Goal: Check status: Verify the current state of an ongoing process or item

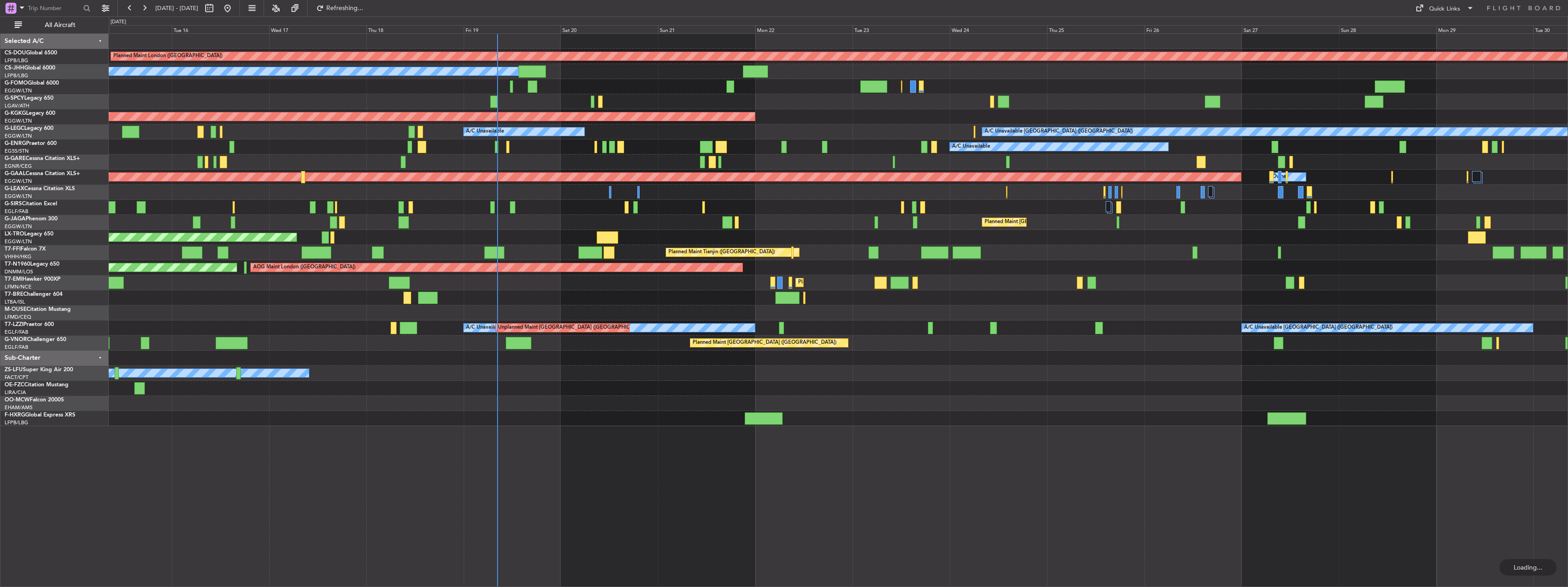
click at [484, 190] on div "Planned Maint London ([GEOGRAPHIC_DATA]) Planned Maint [GEOGRAPHIC_DATA] ([GEOG…" at bounding box center [838, 229] width 1459 height 392
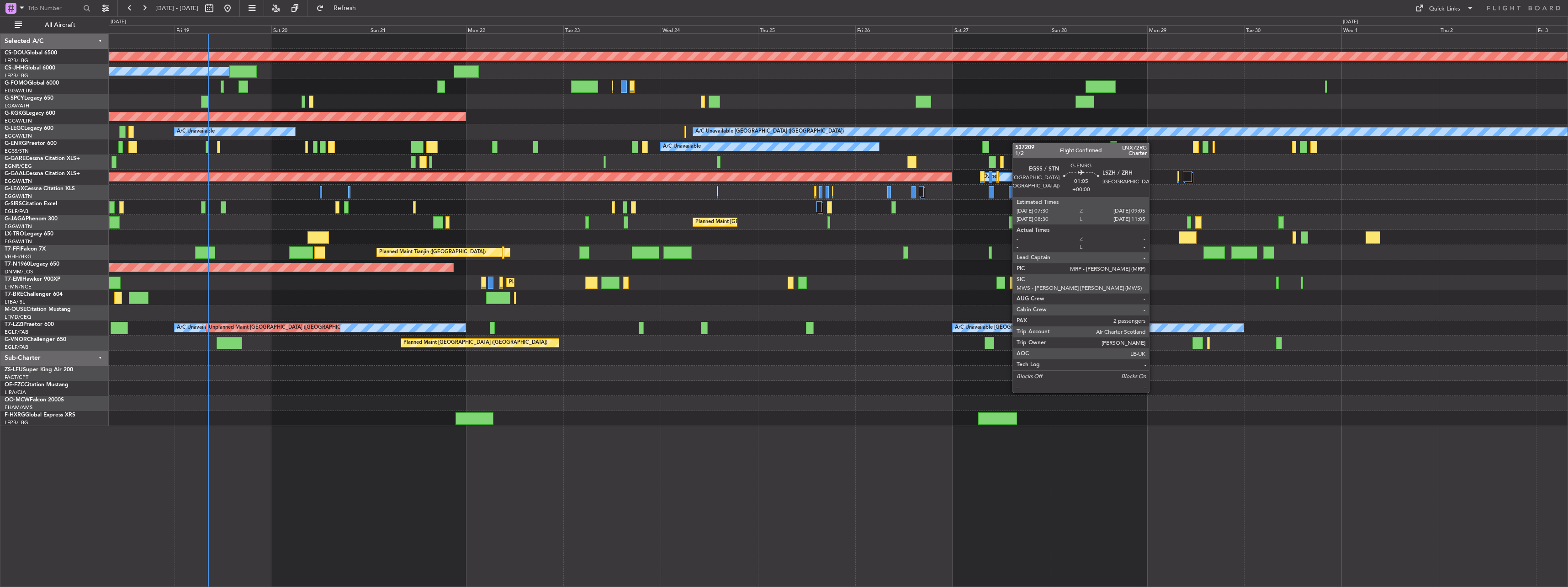
click at [484, 148] on div "Planned Maint London ([GEOGRAPHIC_DATA]) Planned Maint [GEOGRAPHIC_DATA] ([GEOG…" at bounding box center [838, 229] width 1459 height 392
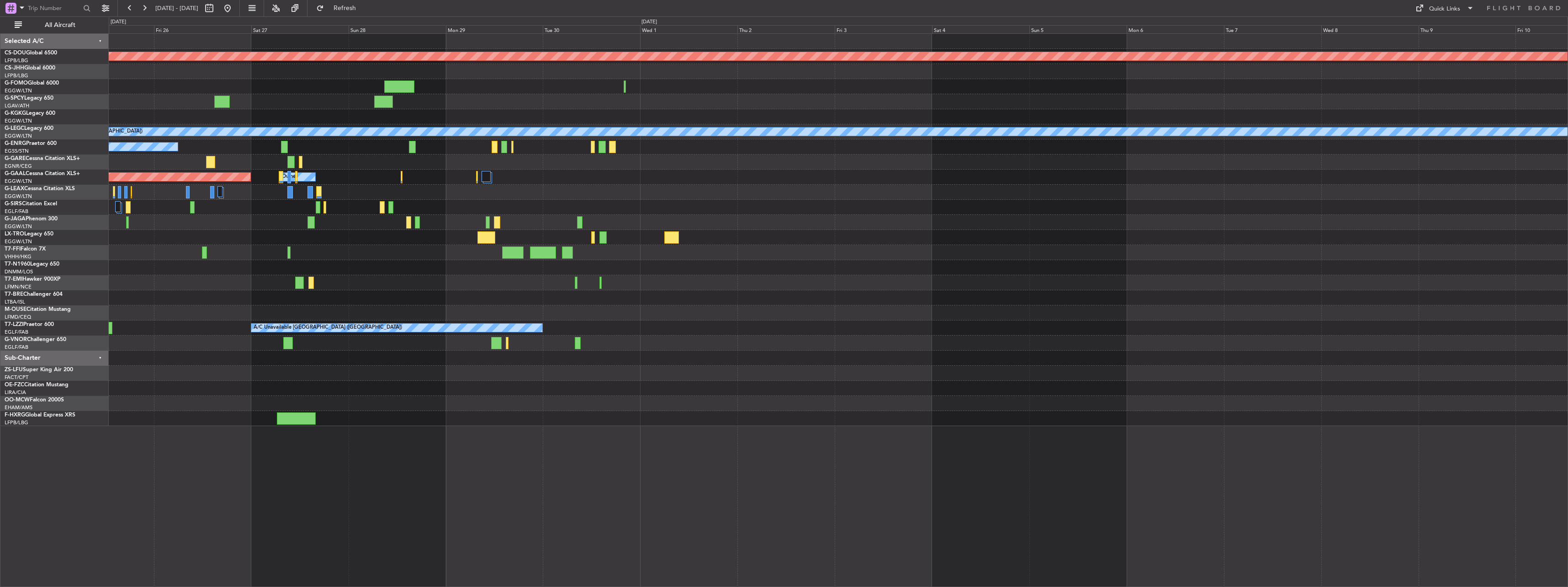
click at [484, 173] on div "Planned Maint Dusseldorf Owner" at bounding box center [838, 177] width 1459 height 15
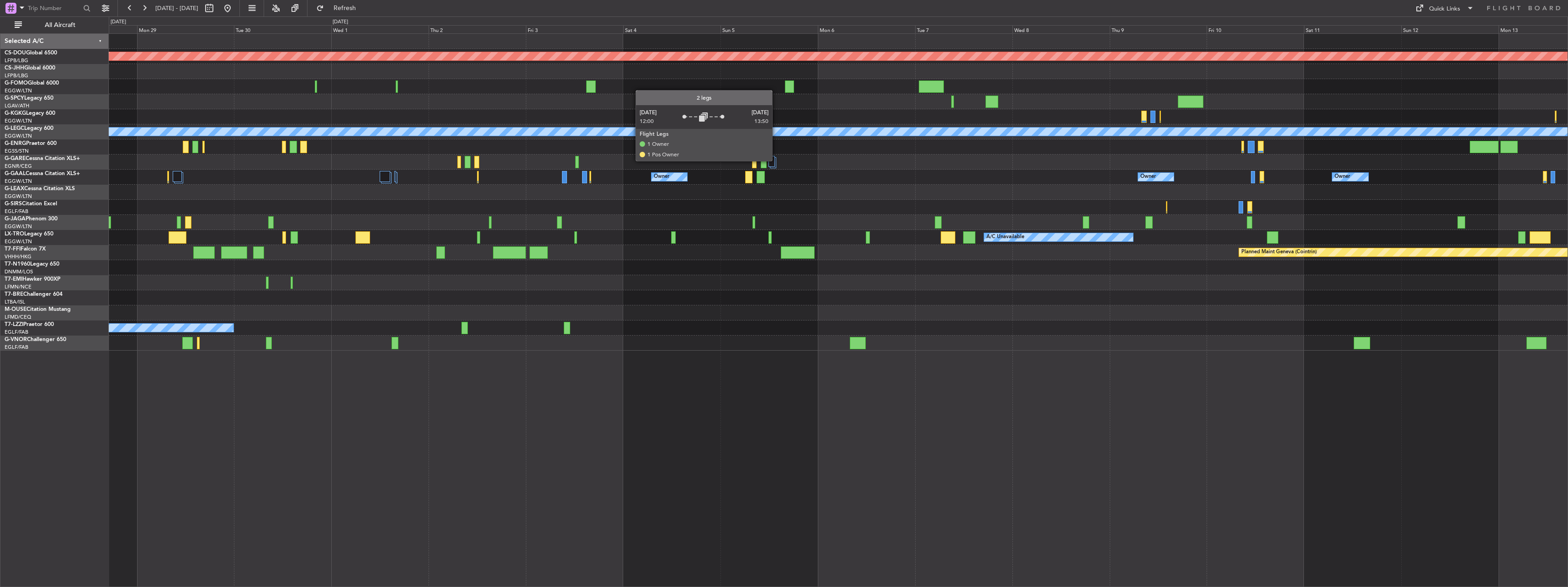
click at [484, 161] on div at bounding box center [773, 162] width 6 height 11
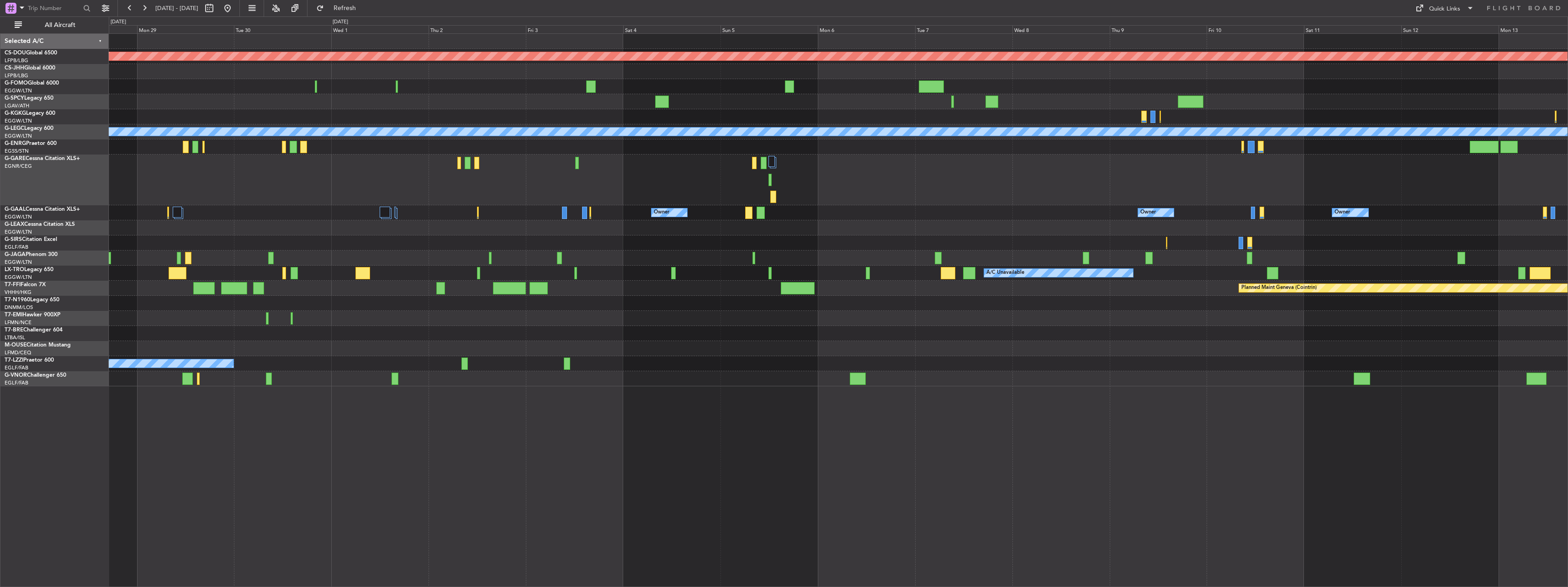
click at [484, 205] on div "Owner Owner Owner Owner Owner [GEOGRAPHIC_DATA] ([GEOGRAPHIC_DATA]) Owner Owner…" at bounding box center [838, 212] width 1459 height 15
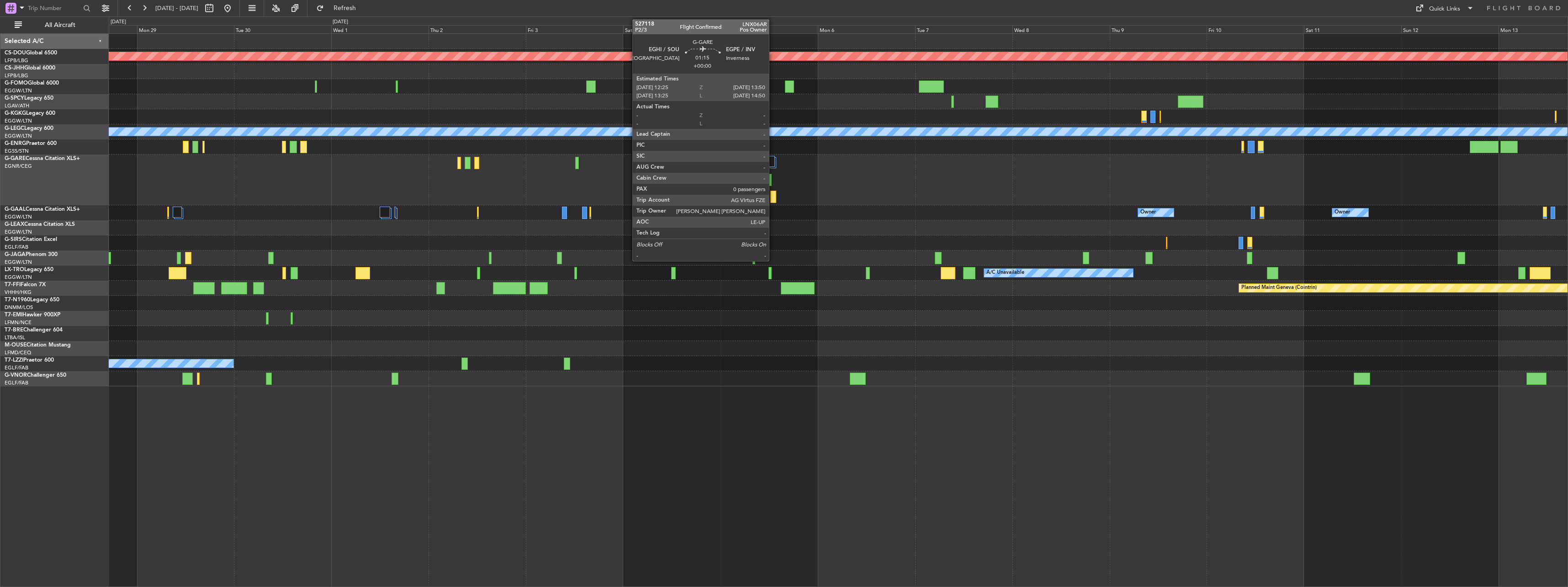
click at [484, 197] on div at bounding box center [773, 196] width 6 height 12
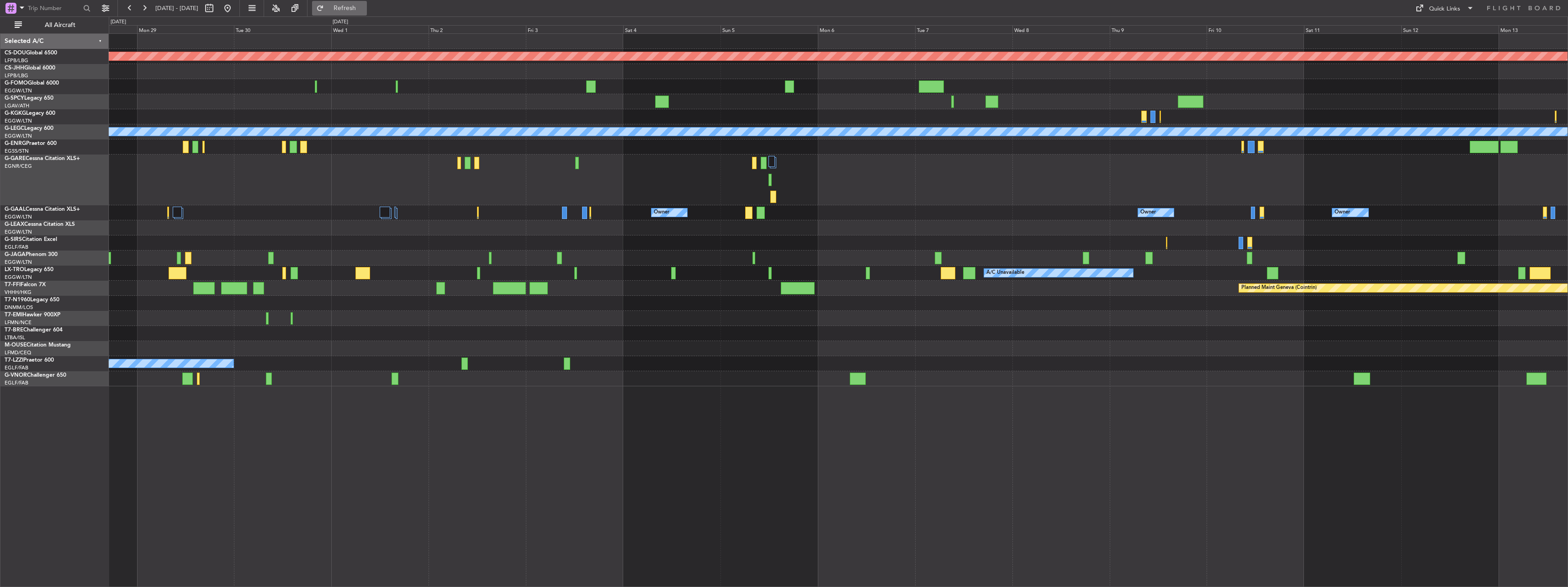
click at [362, 9] on span "Refresh" at bounding box center [345, 8] width 39 height 6
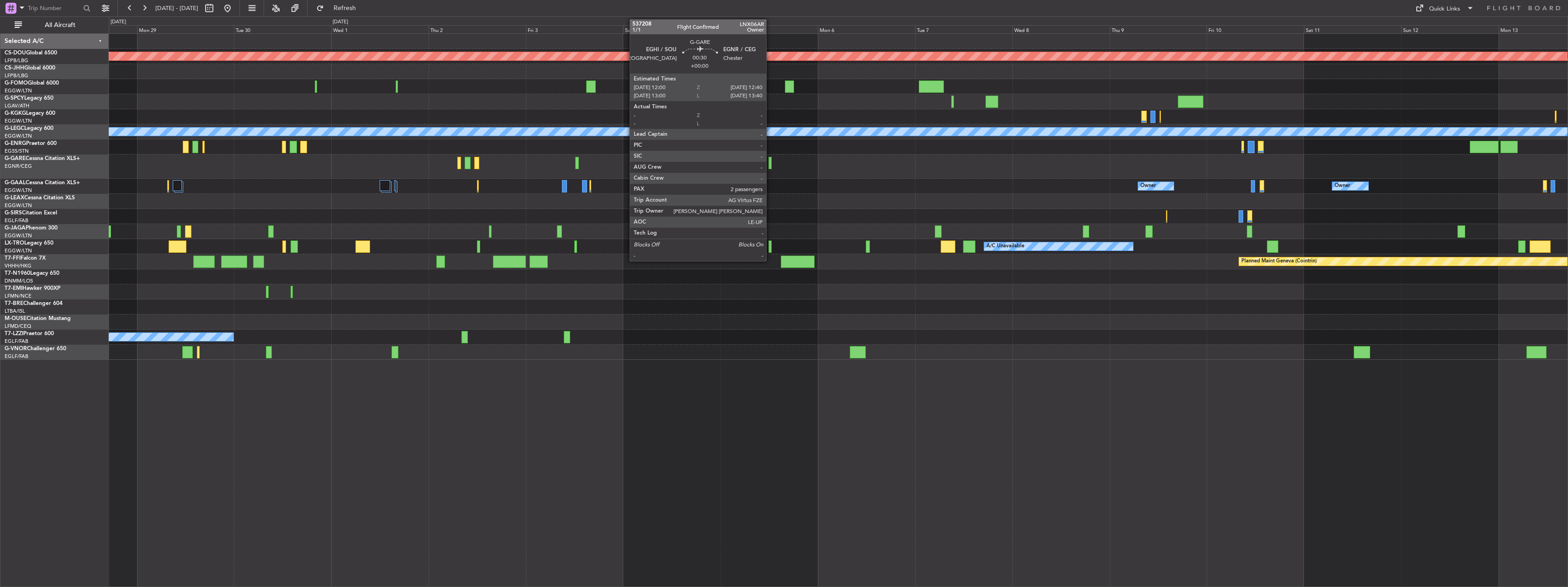
click at [484, 167] on div at bounding box center [770, 163] width 3 height 12
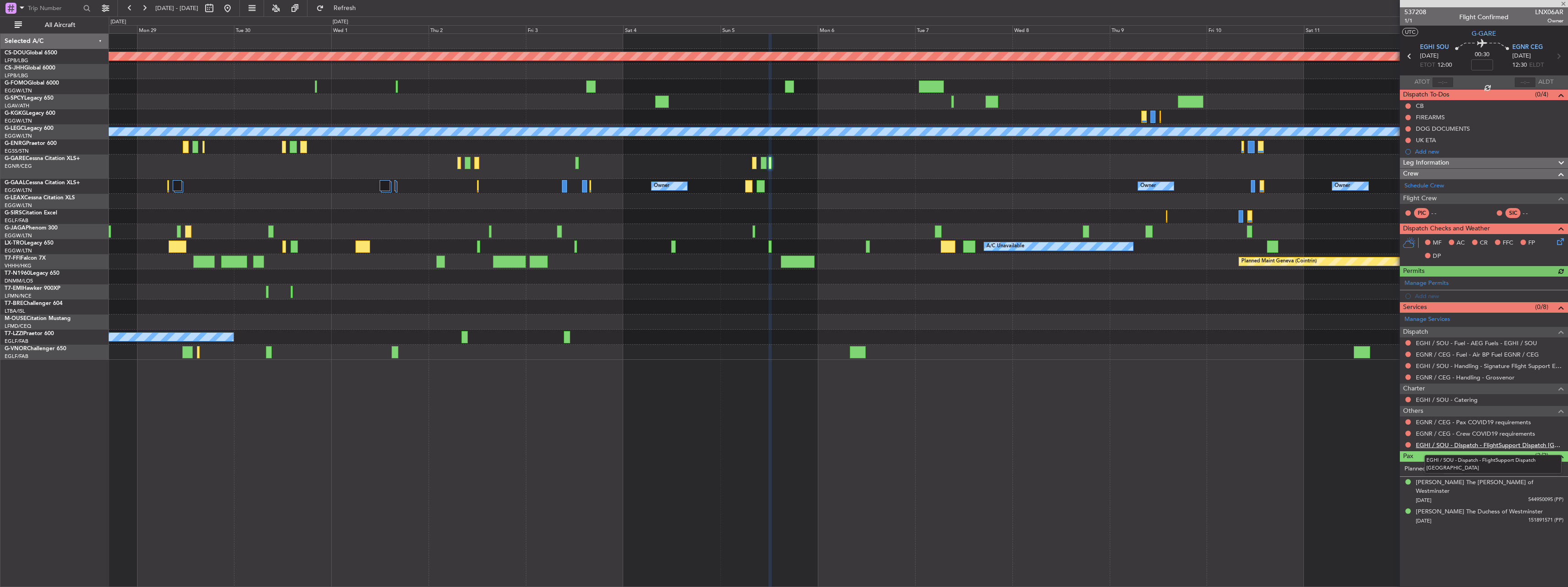
click at [484, 374] on link "EGHI / SOU - Dispatch - FlightSupport Dispatch [GEOGRAPHIC_DATA]" at bounding box center [1490, 444] width 148 height 8
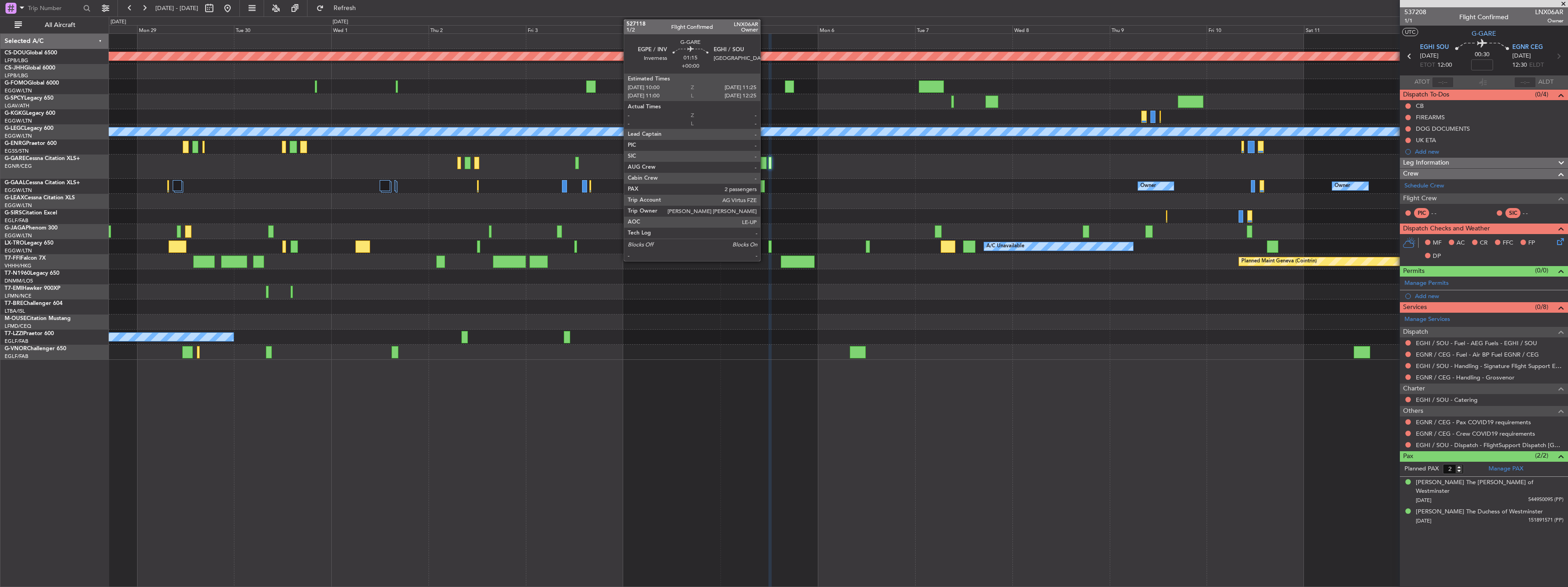
click at [484, 161] on div at bounding box center [764, 163] width 6 height 12
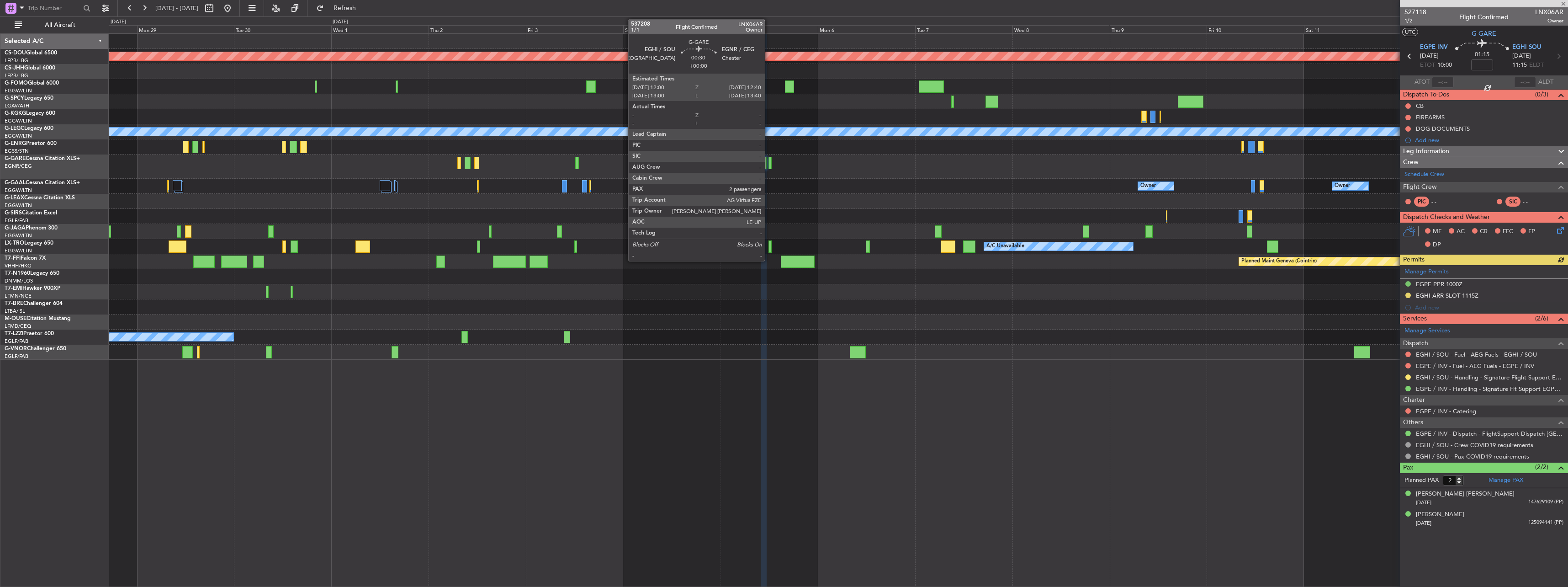
click at [484, 163] on div at bounding box center [770, 163] width 3 height 12
